Goal: Information Seeking & Learning: Learn about a topic

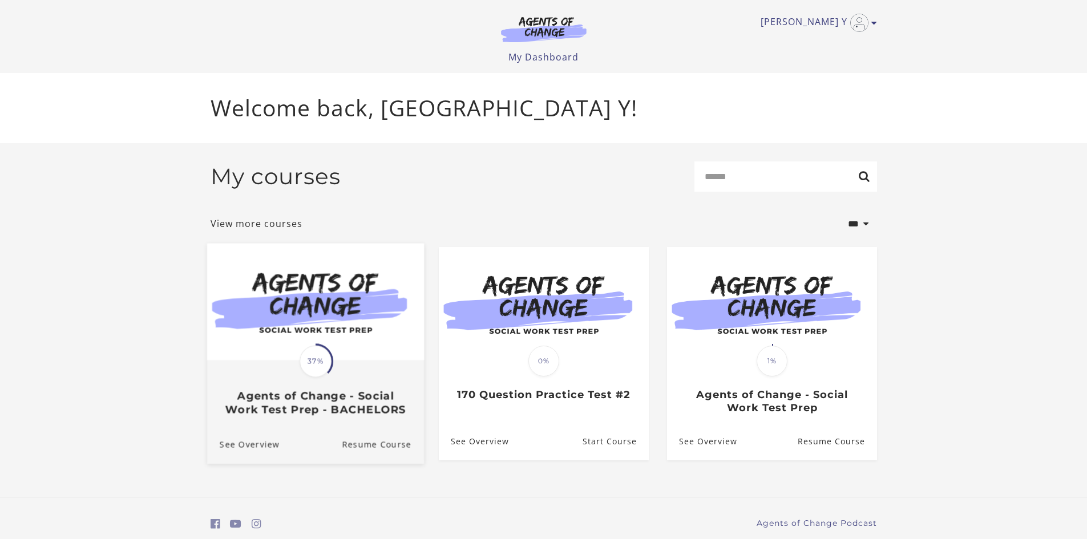
drag, startPoint x: 324, startPoint y: 322, endPoint x: 327, endPoint y: 306, distance: 16.3
click at [324, 322] on img at bounding box center [315, 301] width 217 height 117
drag, startPoint x: 354, startPoint y: 334, endPoint x: 354, endPoint y: 321, distance: 13.1
click at [354, 334] on img at bounding box center [315, 301] width 217 height 117
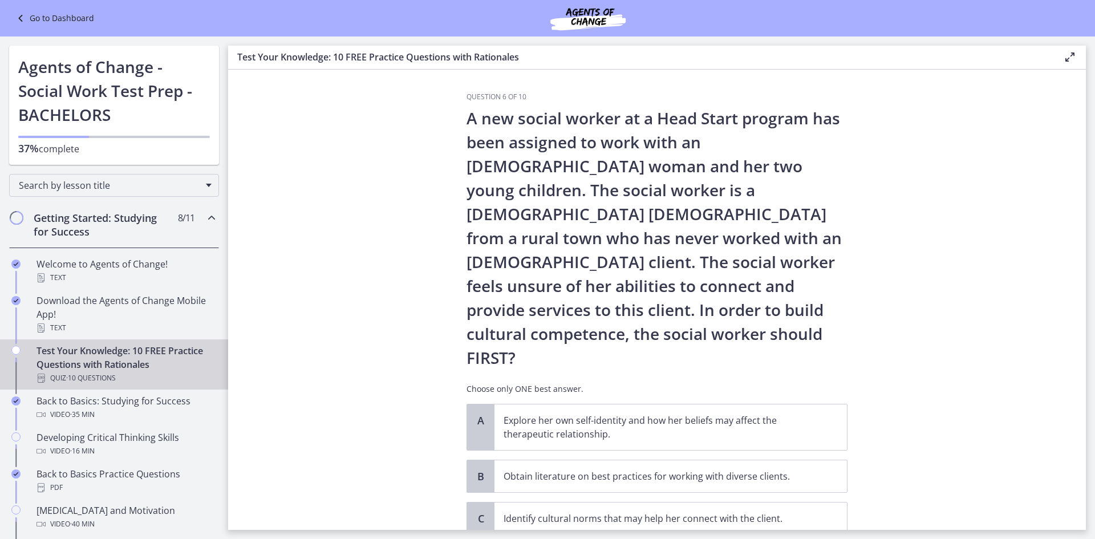
click at [146, 228] on h2 "Getting Started: Studying for Success" at bounding box center [103, 224] width 139 height 27
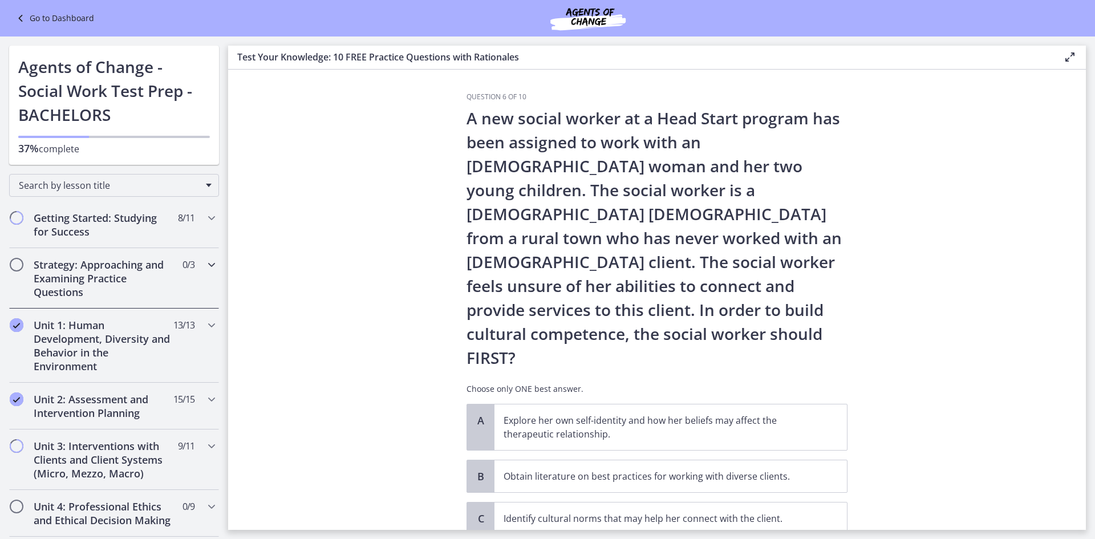
click at [183, 294] on div "Strategy: Approaching and Examining Practice Questions 0 / 3 Completed" at bounding box center [114, 278] width 210 height 60
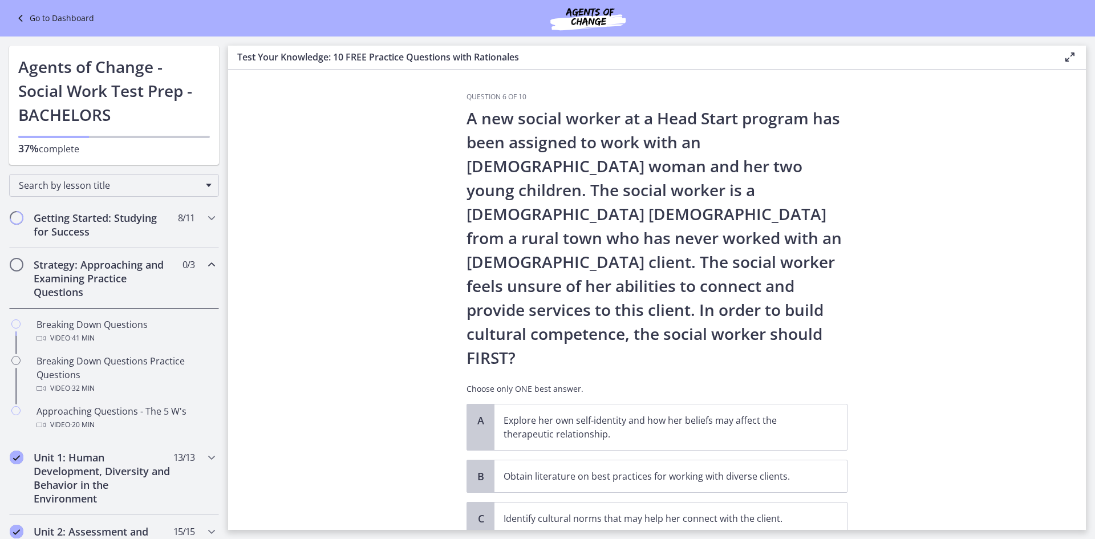
click at [182, 294] on div "Strategy: Approaching and Examining Practice Questions 0 / 3 Completed" at bounding box center [114, 278] width 210 height 60
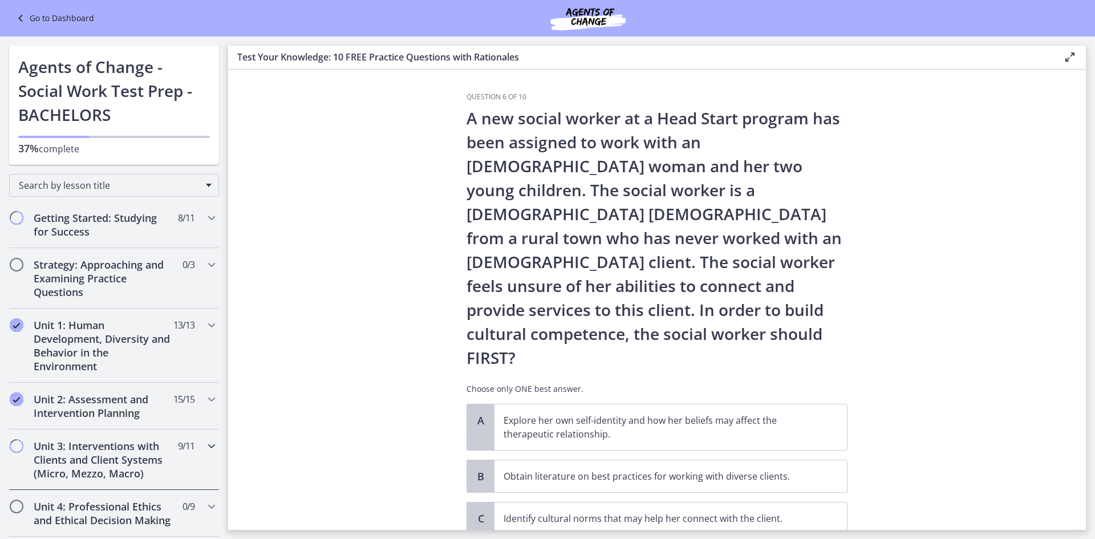
click at [178, 443] on span "9 / 11 Completed" at bounding box center [186, 446] width 17 height 14
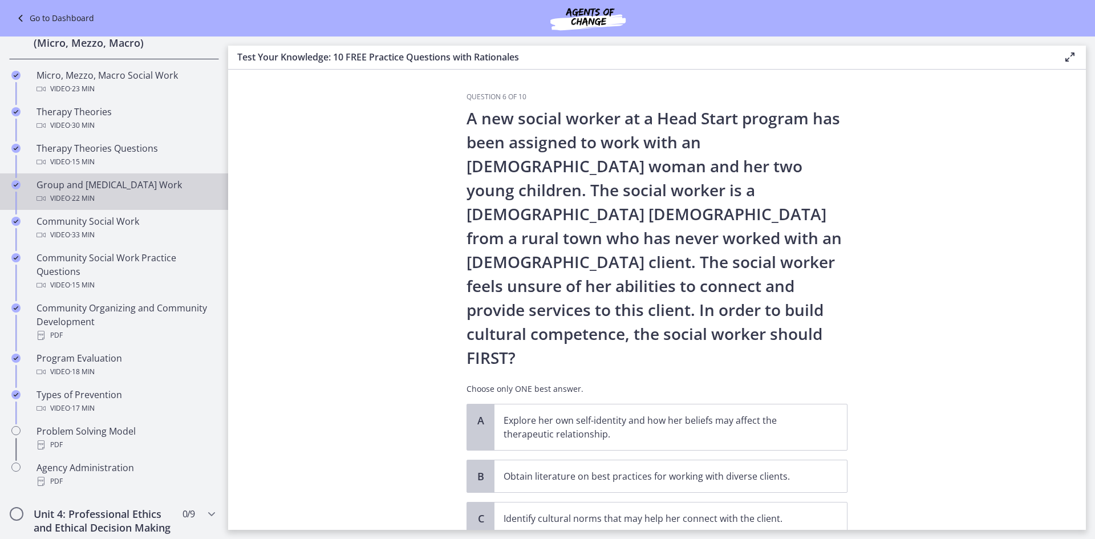
scroll to position [456, 0]
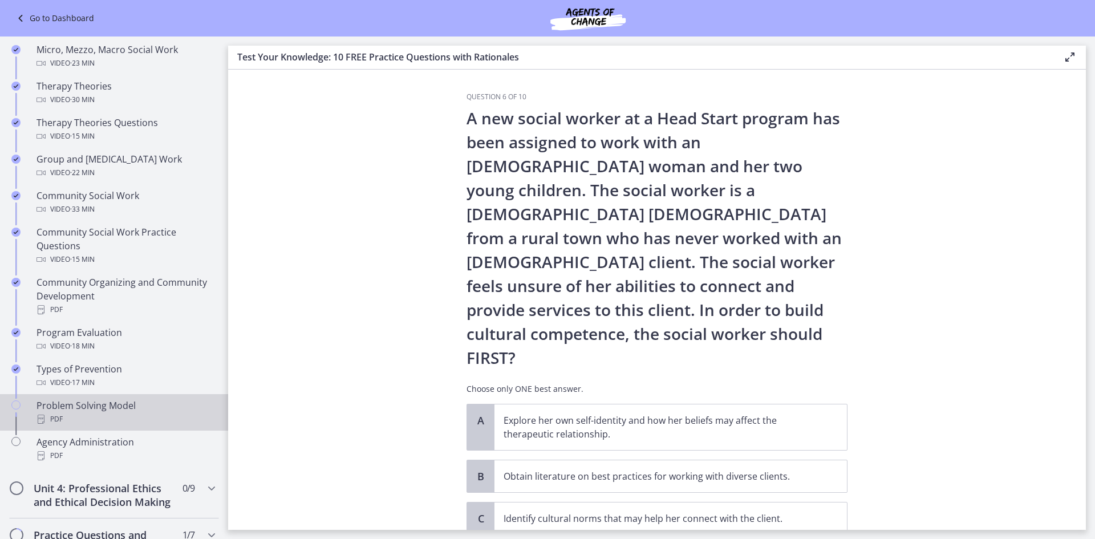
click at [165, 416] on div "PDF" at bounding box center [126, 420] width 178 height 14
